Goal: Task Accomplishment & Management: Manage account settings

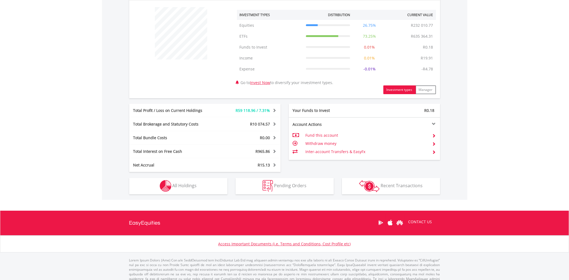
scroll to position [213, 0]
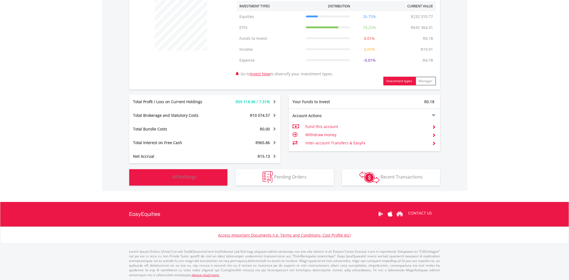
click at [199, 171] on button "Holdings All Holdings" at bounding box center [178, 177] width 98 height 16
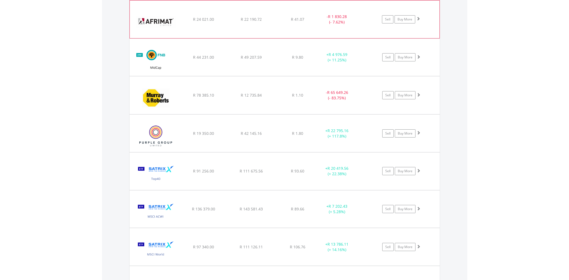
scroll to position [512, 0]
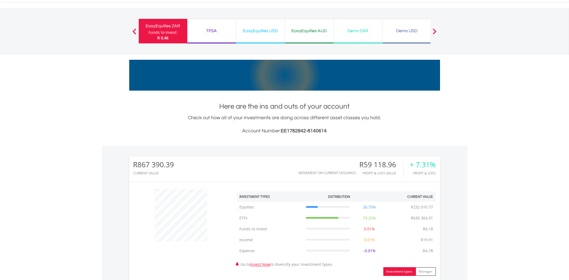
scroll to position [0, 0]
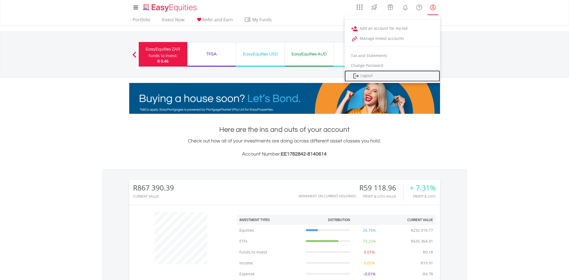
click at [374, 75] on link "Logout" at bounding box center [392, 75] width 95 height 11
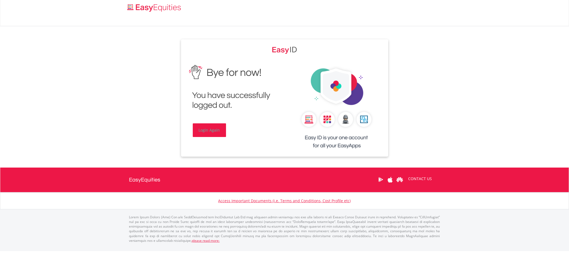
click at [211, 130] on link "Login Again" at bounding box center [209, 130] width 33 height 14
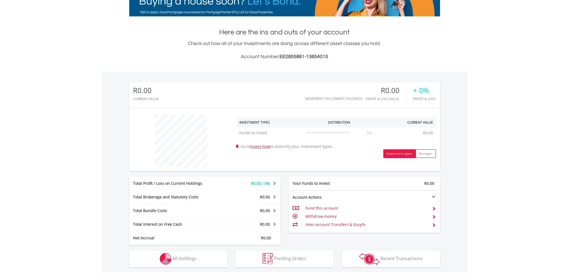
scroll to position [179, 0]
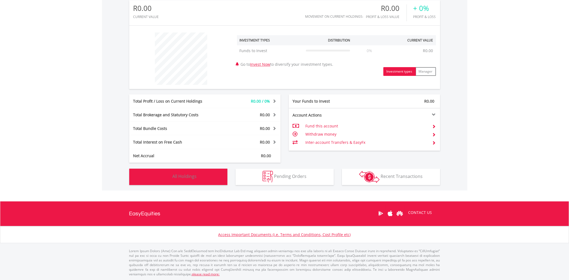
click at [206, 179] on button "Holdings All Holdings" at bounding box center [178, 177] width 98 height 16
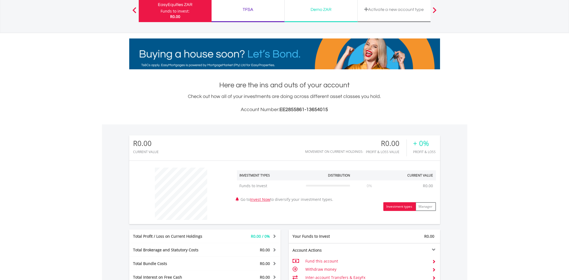
scroll to position [15, 0]
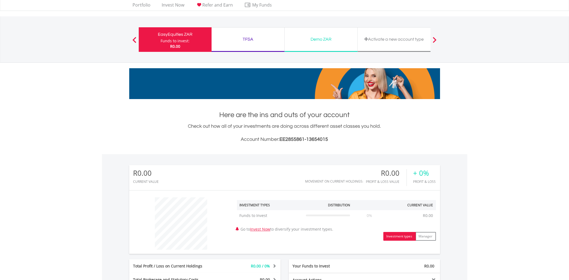
click at [262, 32] on div "TFSA Funds to invest: R0.00" at bounding box center [248, 39] width 73 height 25
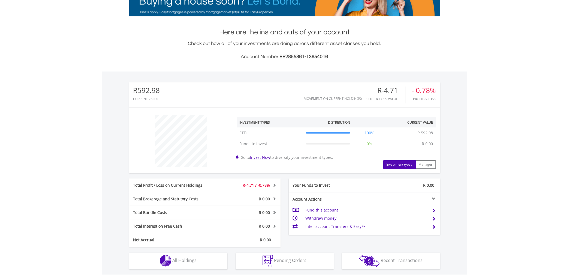
scroll to position [181, 0]
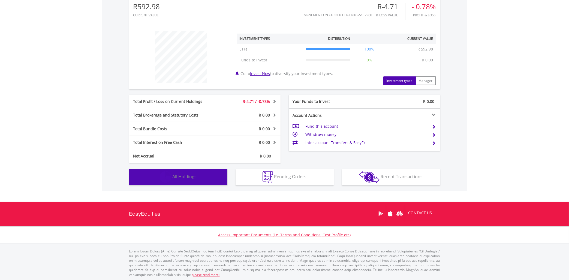
click at [183, 181] on button "Holdings All Holdings" at bounding box center [178, 177] width 98 height 16
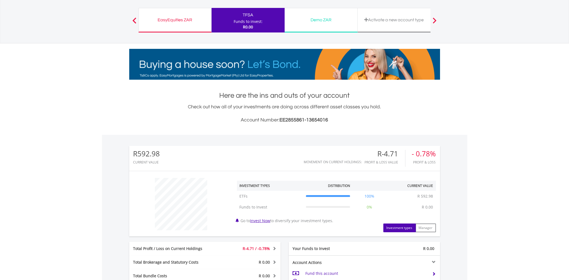
scroll to position [0, 0]
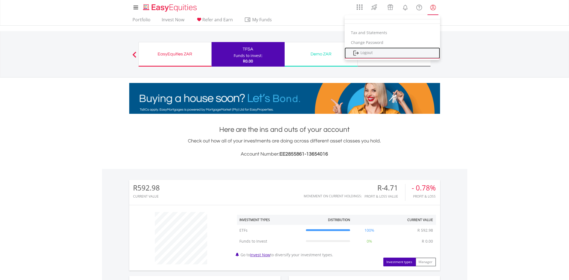
click at [376, 50] on link "Logout" at bounding box center [392, 52] width 95 height 11
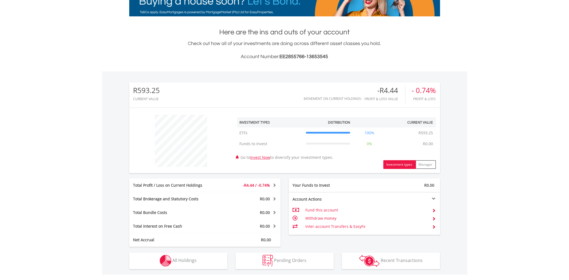
scroll to position [181, 0]
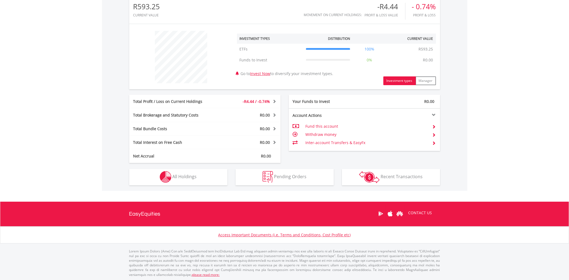
click at [162, 185] on div "R593.25 CURRENT VALUE Movement on Current Holdings: -R4.44 Profit & Loss Value …" at bounding box center [284, 89] width 365 height 203
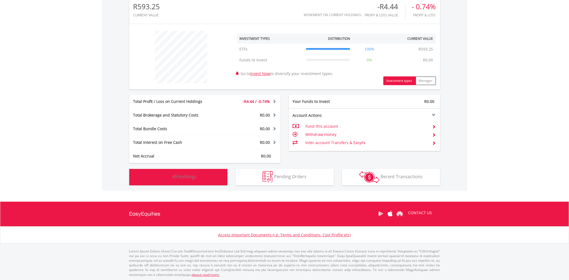
click at [164, 179] on img "button" at bounding box center [166, 177] width 12 height 12
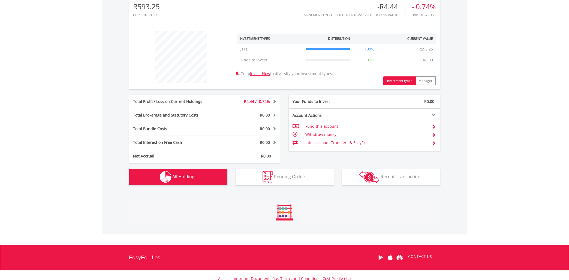
scroll to position [287, 0]
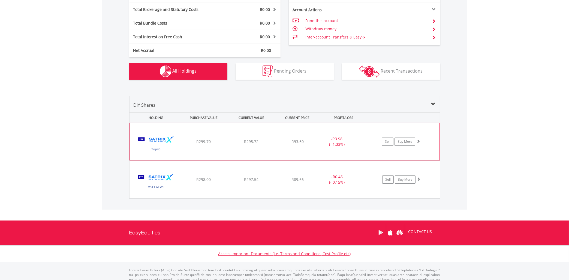
click at [258, 142] on span "R295.72" at bounding box center [251, 141] width 14 height 5
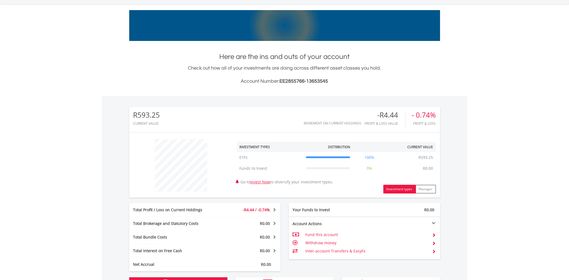
scroll to position [0, 0]
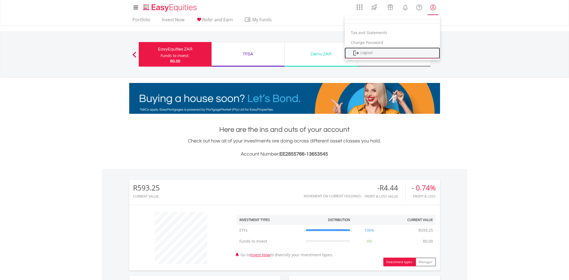
click at [376, 50] on link "Logout" at bounding box center [392, 52] width 95 height 11
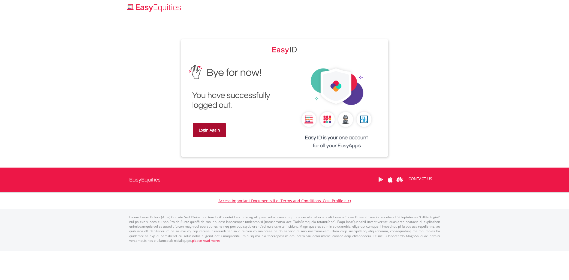
click at [203, 128] on link "Login Again" at bounding box center [209, 130] width 33 height 14
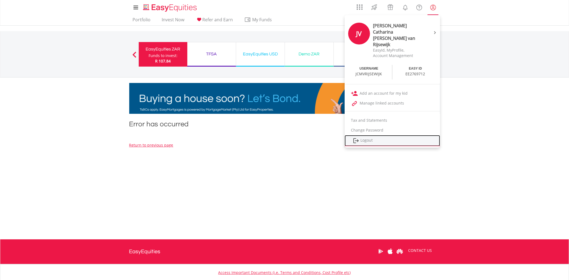
click at [362, 135] on link "Logout" at bounding box center [392, 140] width 95 height 11
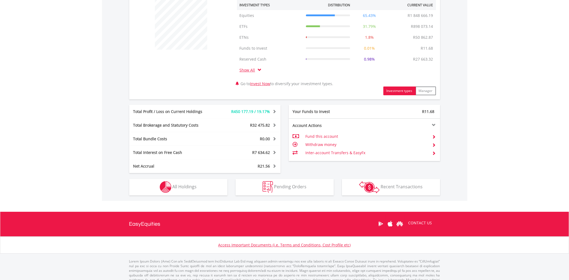
scroll to position [225, 0]
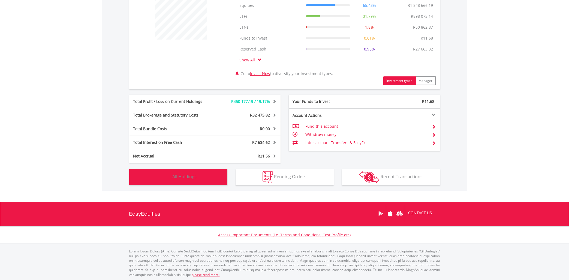
click at [181, 175] on span "All Holdings" at bounding box center [185, 176] width 24 height 6
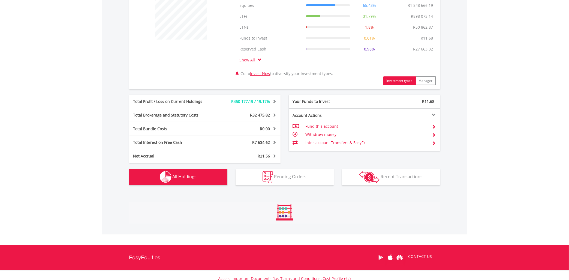
scroll to position [426, 0]
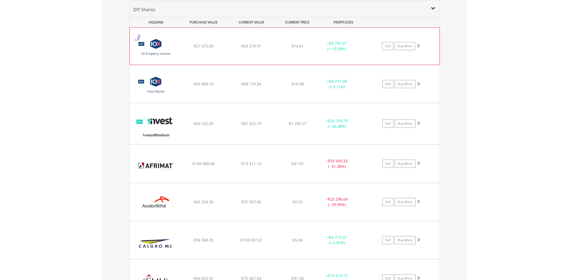
click at [266, 49] on div "R63 270.97" at bounding box center [251, 45] width 46 height 5
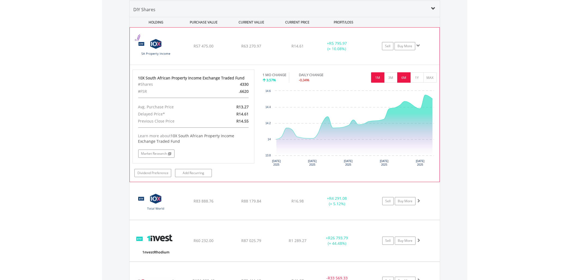
click at [403, 79] on button "6M" at bounding box center [403, 77] width 13 height 10
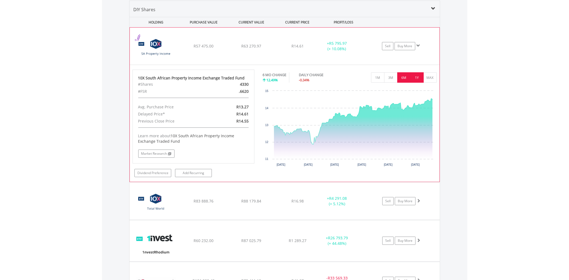
click at [412, 77] on button "1Y" at bounding box center [416, 77] width 13 height 10
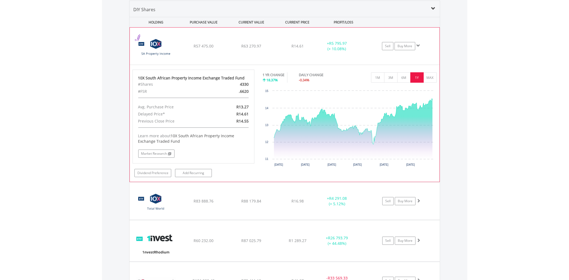
click at [276, 49] on div "﻿ 10X South African Property Income Exchange Traded Fund R57 475.00 R63 270.97 …" at bounding box center [285, 46] width 310 height 37
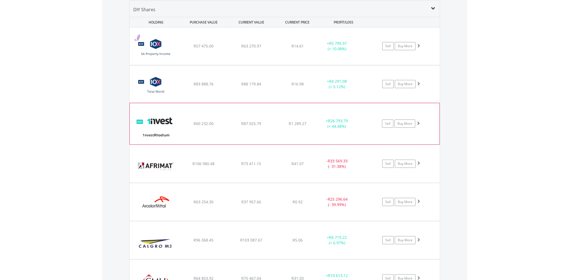
click at [287, 65] on div "﻿ 1nvestRhodium ETF R60 232.00 R87 025.79 R1 289.27 + R26 793.79 (+ 44.48%) Sel…" at bounding box center [285, 46] width 310 height 37
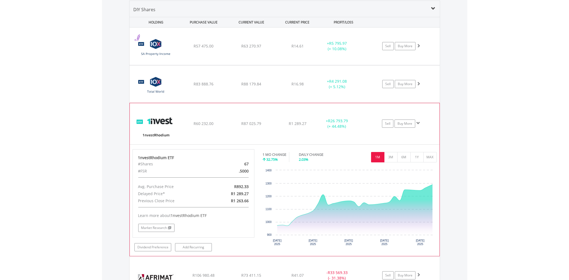
click at [287, 65] on div "﻿ 1nvestRhodium ETF R60 232.00 R87 025.79 R1 289.27 + R26 793.79 (+ 44.48%) Sel…" at bounding box center [285, 46] width 310 height 37
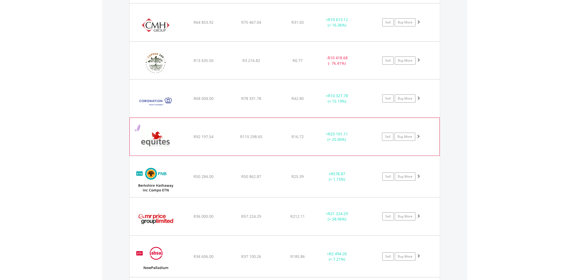
scroll to position [718, 0]
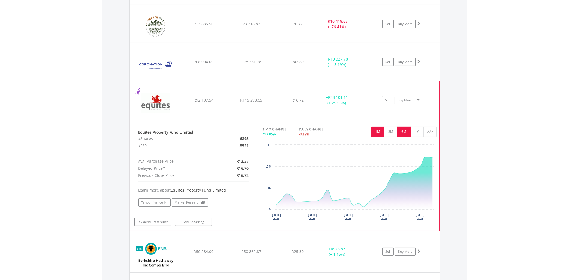
click at [399, 136] on button "6M" at bounding box center [403, 132] width 13 height 10
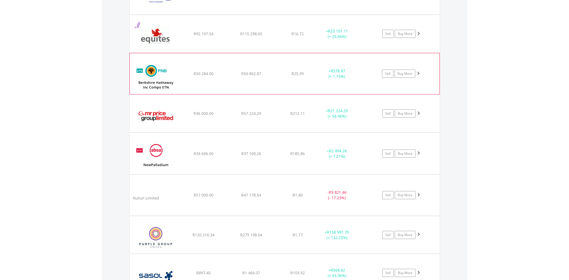
scroll to position [815, 0]
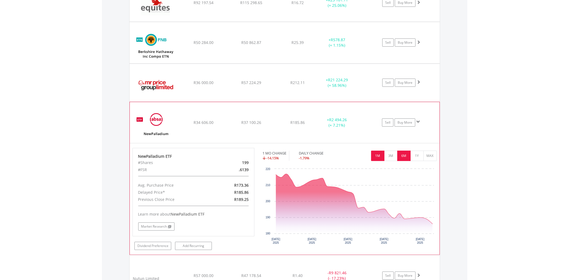
click at [403, 156] on button "6M" at bounding box center [403, 156] width 13 height 10
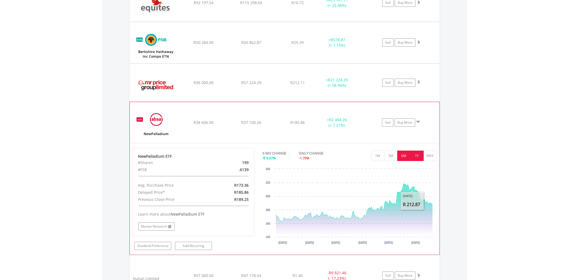
click at [420, 157] on button "1Y" at bounding box center [416, 156] width 13 height 10
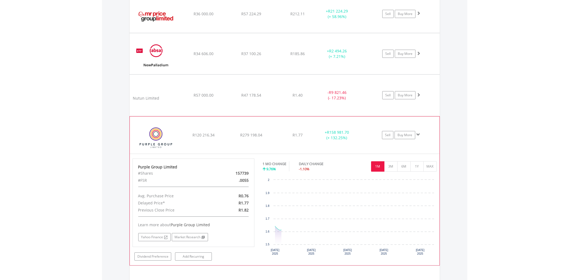
scroll to position [913, 0]
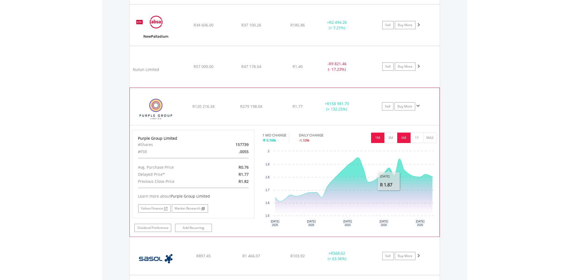
click at [405, 140] on button "6M" at bounding box center [403, 138] width 13 height 10
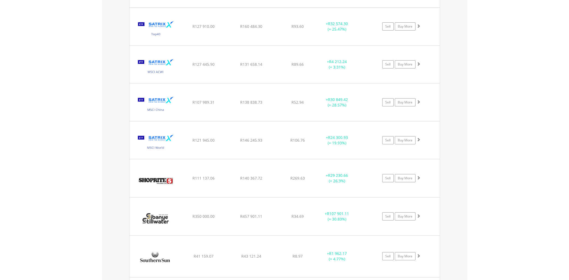
scroll to position [1108, 0]
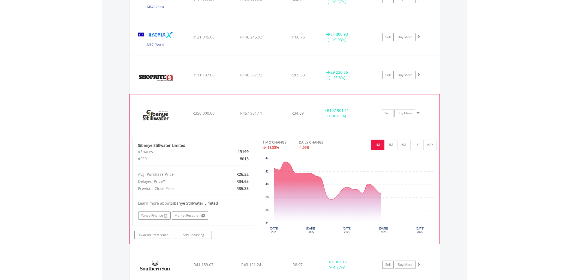
scroll to position [1205, 0]
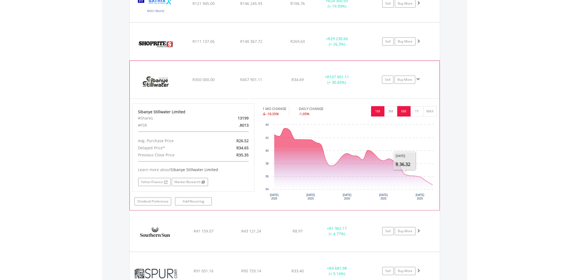
click at [404, 107] on button "6M" at bounding box center [403, 111] width 13 height 10
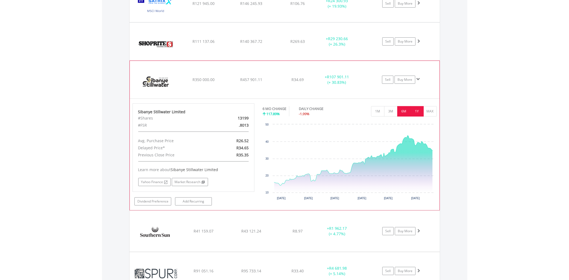
click at [419, 116] on button "1Y" at bounding box center [416, 111] width 13 height 10
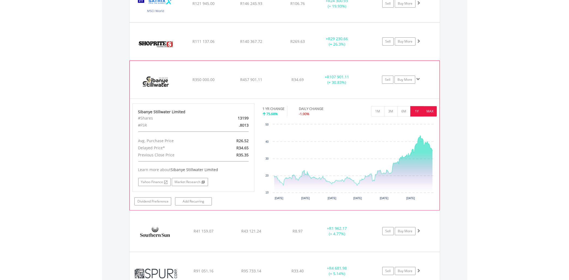
click at [426, 113] on button "MAX" at bounding box center [429, 111] width 13 height 10
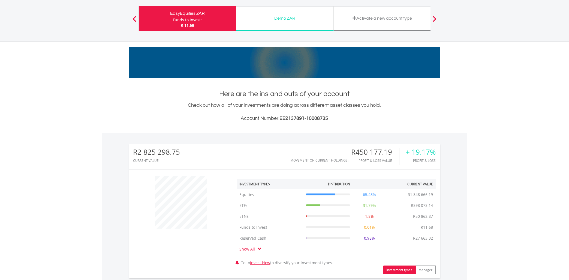
scroll to position [0, 0]
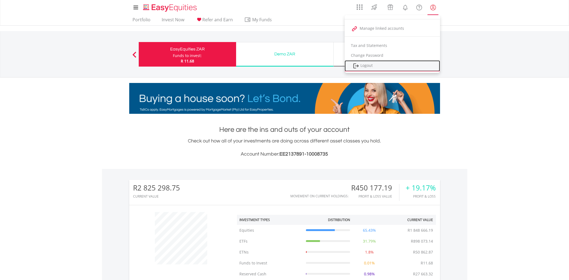
click at [369, 62] on link "Logout" at bounding box center [392, 65] width 95 height 11
